Goal: Check status: Check status

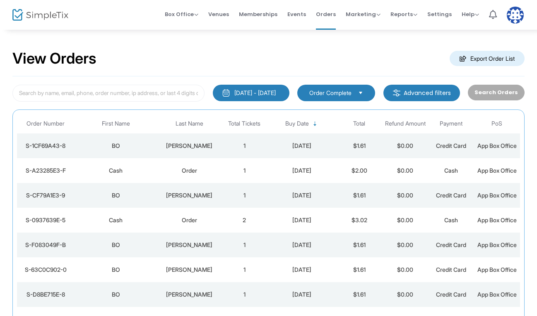
scroll to position [16, 0]
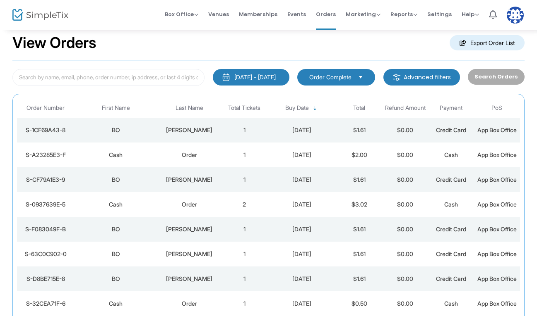
click at [226, 149] on td "1" at bounding box center [244, 155] width 46 height 25
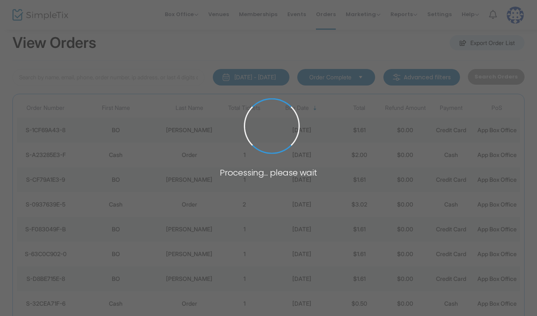
scroll to position [0, 0]
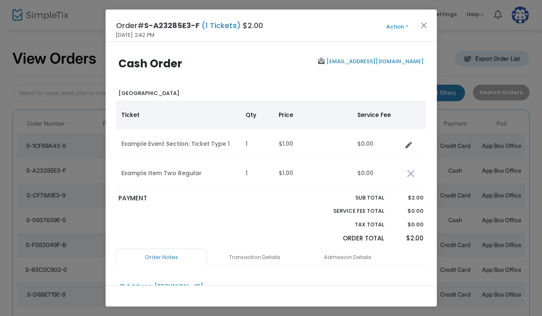
click at [402, 29] on button "Action" at bounding box center [397, 26] width 50 height 9
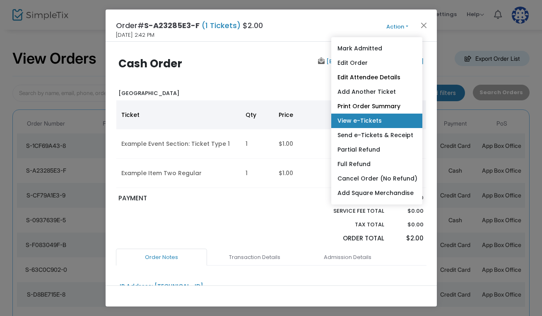
click at [365, 117] on link "View e-Tickets" at bounding box center [376, 121] width 91 height 14
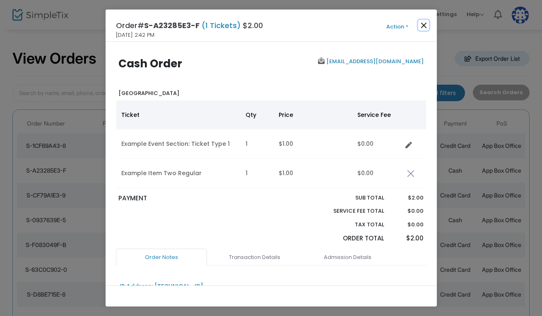
click at [427, 26] on button "Close" at bounding box center [423, 25] width 11 height 11
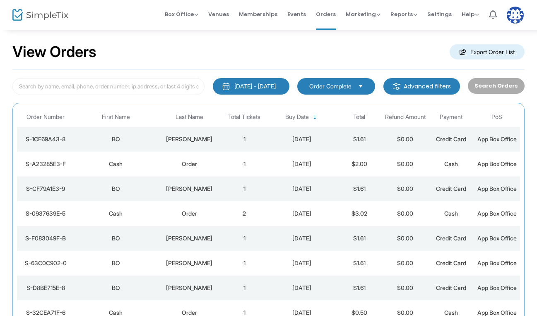
scroll to position [16, 0]
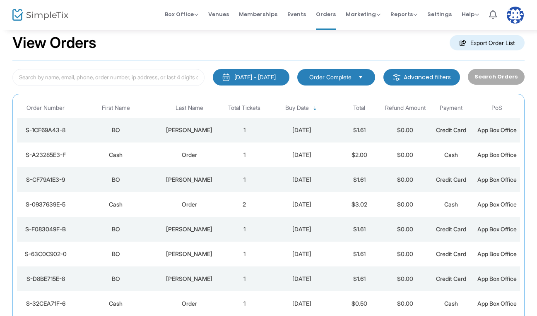
click at [259, 124] on td "1" at bounding box center [244, 130] width 46 height 25
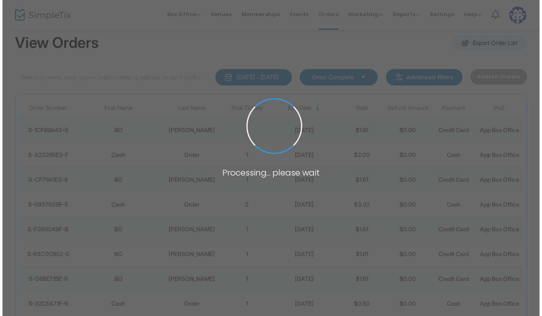
scroll to position [0, 0]
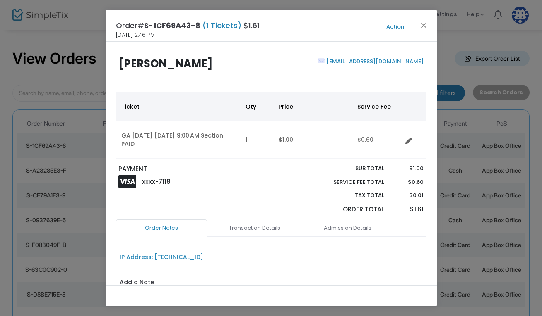
click at [395, 28] on button "Action" at bounding box center [397, 26] width 50 height 9
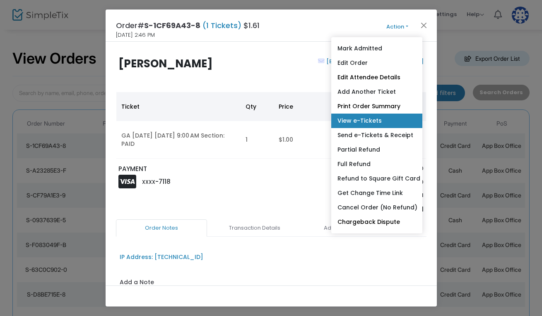
click at [365, 122] on link "View e-Tickets" at bounding box center [376, 121] width 91 height 14
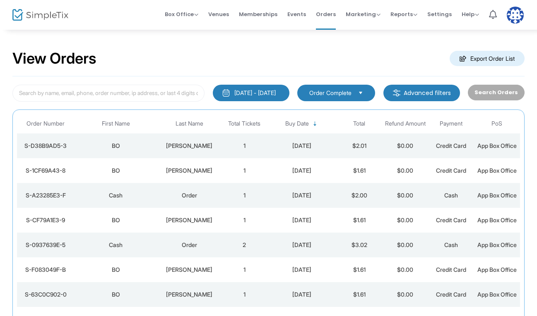
click at [197, 142] on div "[PERSON_NAME]" at bounding box center [189, 146] width 60 height 8
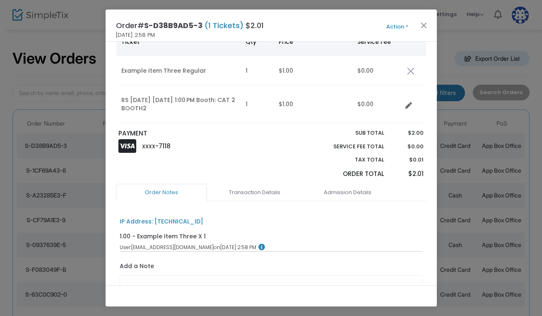
scroll to position [87, 0]
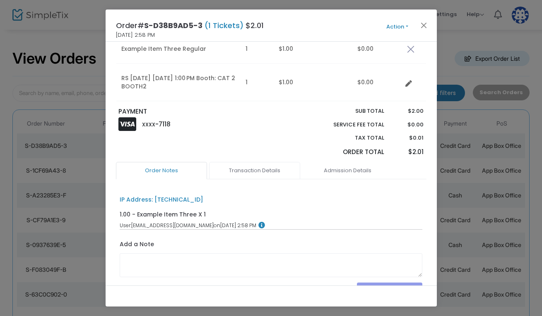
click at [250, 174] on link "Transaction Details" at bounding box center [254, 170] width 91 height 17
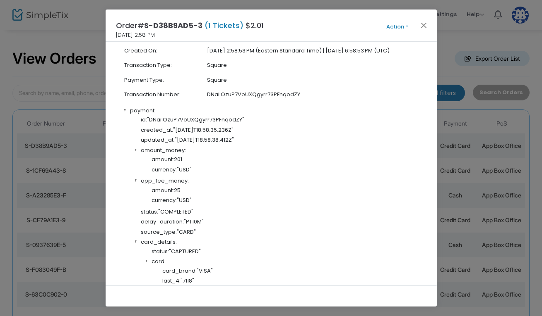
scroll to position [261, 0]
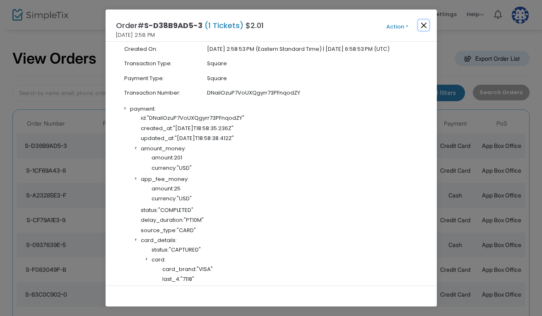
click at [425, 24] on button "Close" at bounding box center [423, 25] width 11 height 11
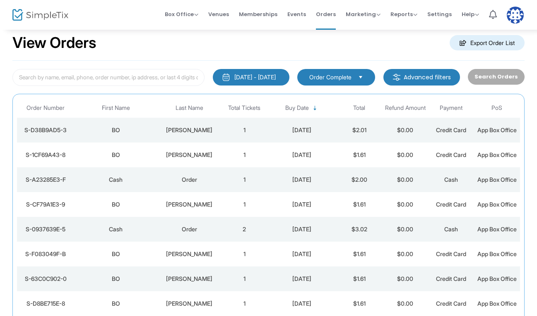
scroll to position [0, 0]
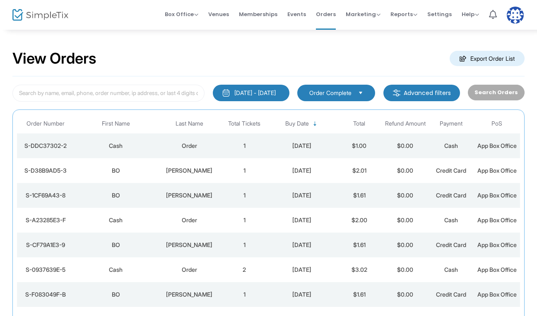
click at [161, 146] on div "Order" at bounding box center [189, 146] width 60 height 8
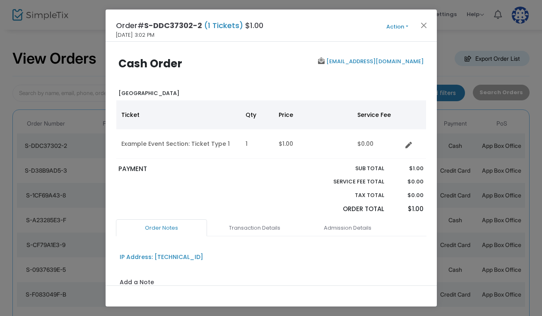
click at [402, 26] on button "Action" at bounding box center [397, 26] width 50 height 9
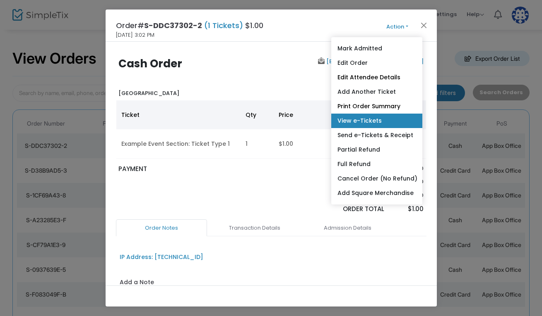
click at [365, 122] on link "View e-Tickets" at bounding box center [376, 121] width 91 height 14
